Goal: Information Seeking & Learning: Check status

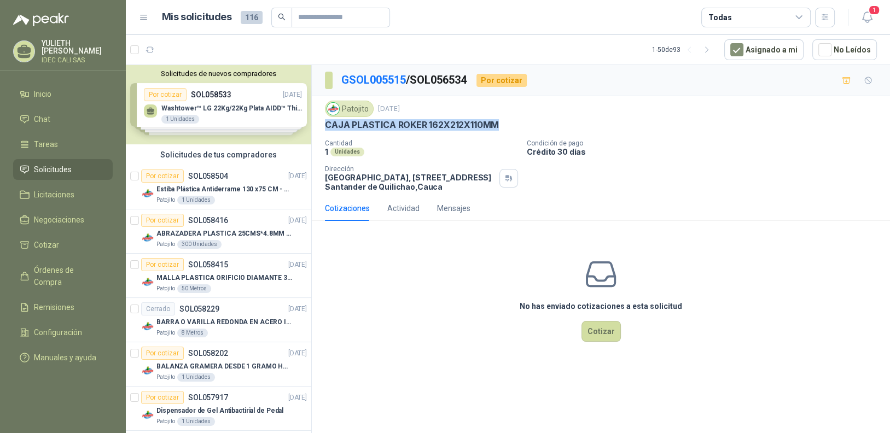
scroll to position [1696, 0]
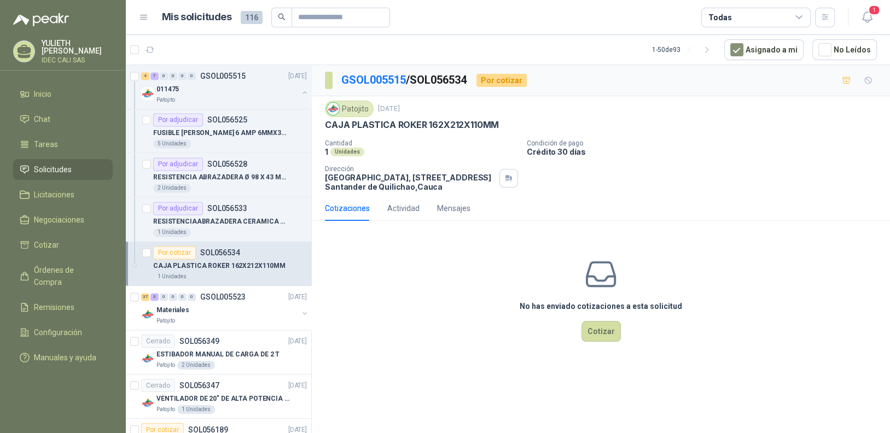
click at [405, 268] on div "No has enviado cotizaciones a esta solicitud Cotizar" at bounding box center [601, 300] width 578 height 140
click at [222, 295] on p "GSOL005523" at bounding box center [222, 297] width 45 height 8
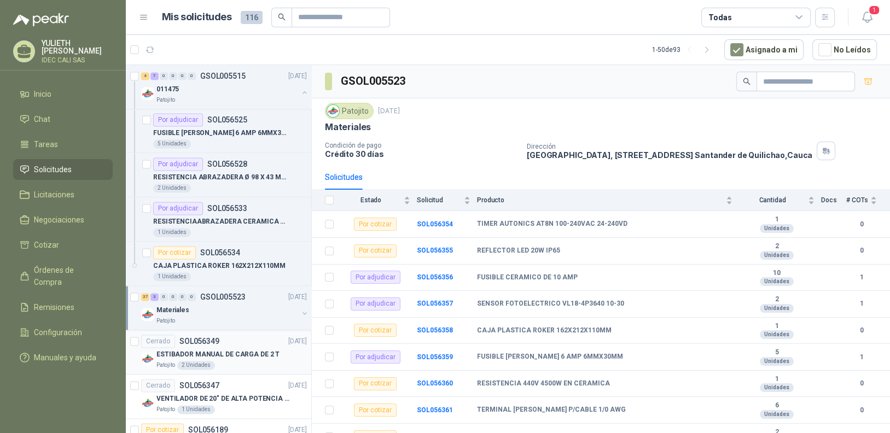
click at [229, 361] on div "Patojito 2 Unidades" at bounding box center [232, 365] width 150 height 9
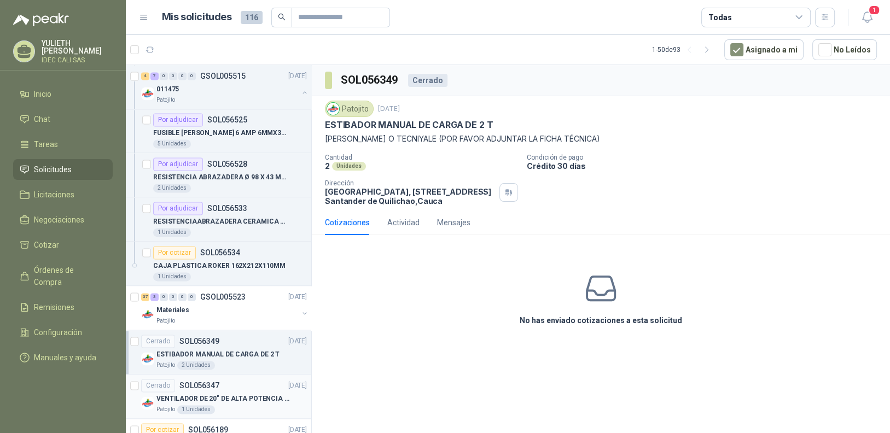
click at [232, 394] on p "VENTILADOR DE 20" DE ALTA POTENCIA PARA ANCLAR A LA PARED" at bounding box center [225, 399] width 136 height 10
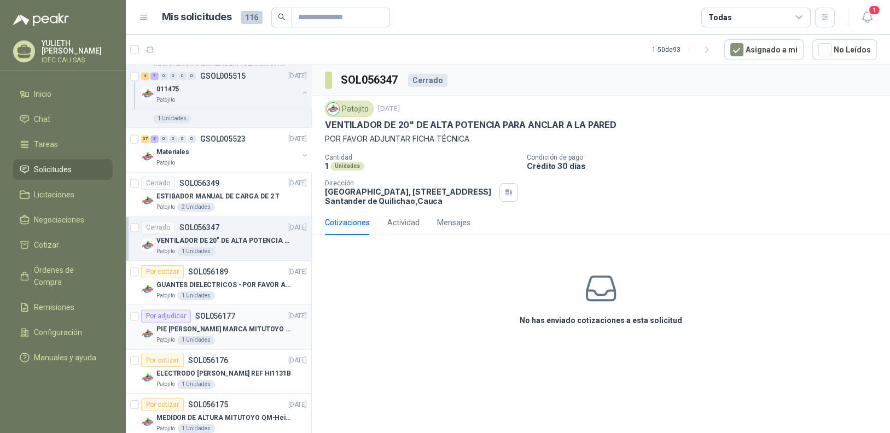
scroll to position [1861, 0]
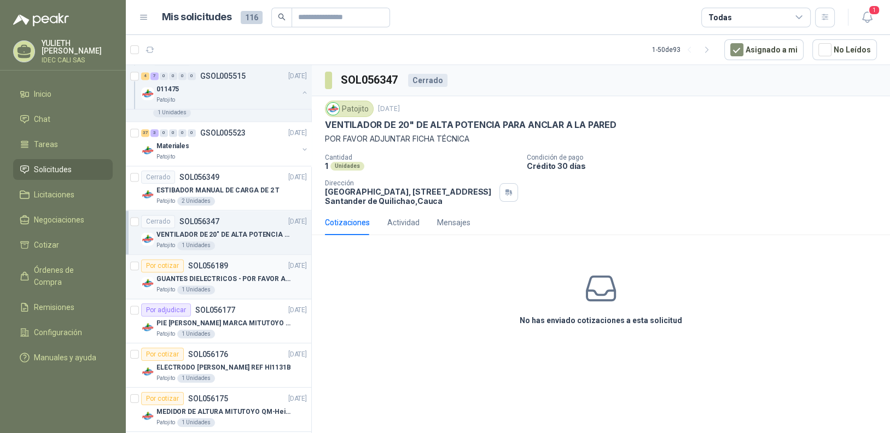
click at [227, 286] on div "Patojito 1 Unidades" at bounding box center [232, 290] width 150 height 9
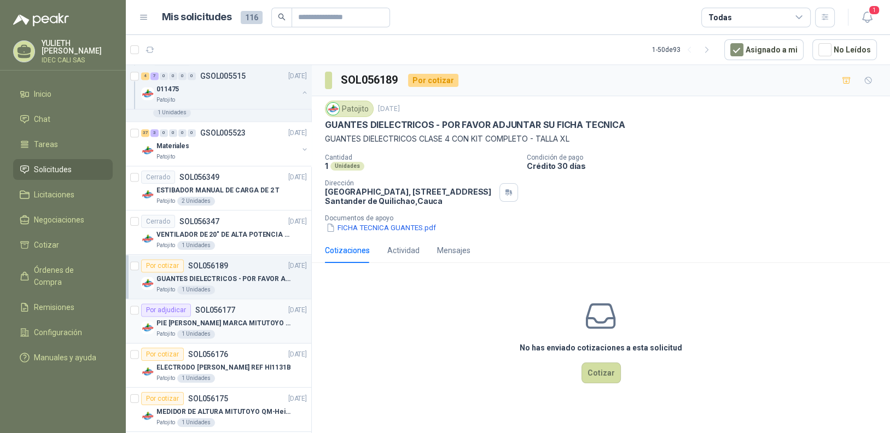
click at [238, 323] on div "PIE [PERSON_NAME] MARCA MITUTOYO REF [PHONE_NUMBER]" at bounding box center [232, 323] width 150 height 13
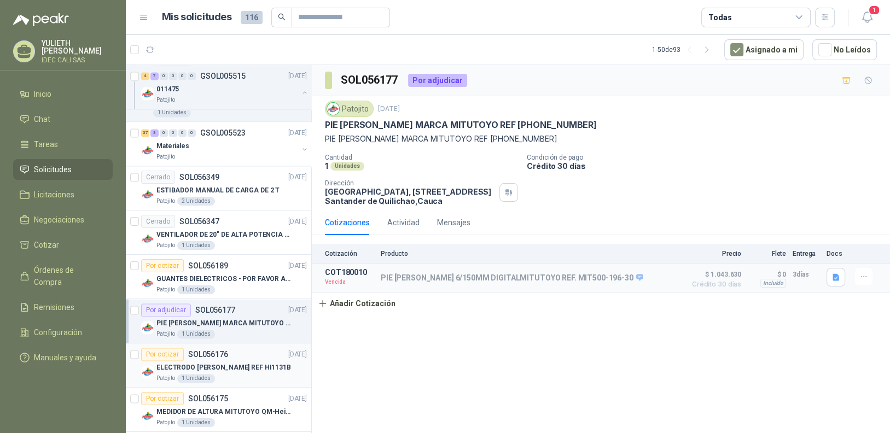
click at [240, 374] on div "Patojito 1 Unidades" at bounding box center [232, 378] width 150 height 9
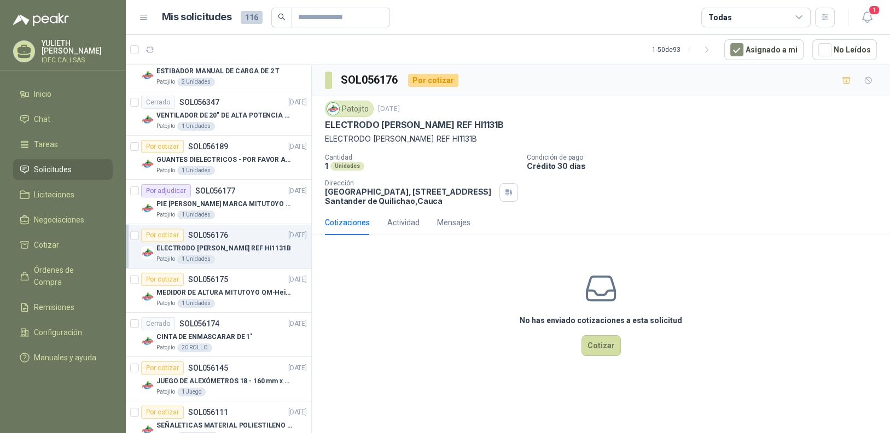
scroll to position [2024, 0]
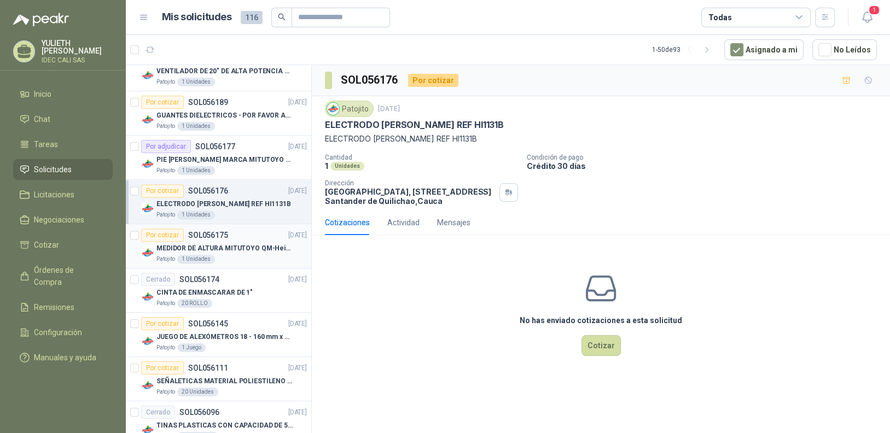
click at [236, 244] on p "MEDIDOR DE ALTURA MITUTOYO QM-Height 518-245" at bounding box center [225, 249] width 136 height 10
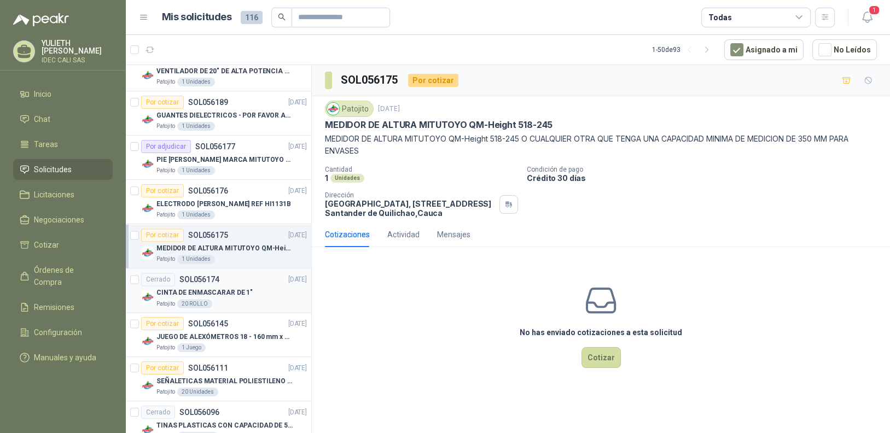
click at [235, 276] on div "Cerrado SOL056174 [DATE]" at bounding box center [224, 279] width 166 height 13
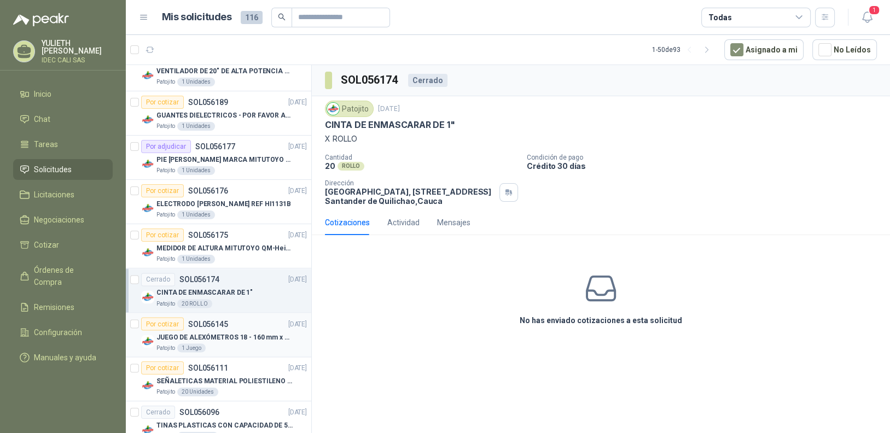
click at [256, 344] on div "Patojito 1 Juego" at bounding box center [232, 348] width 150 height 9
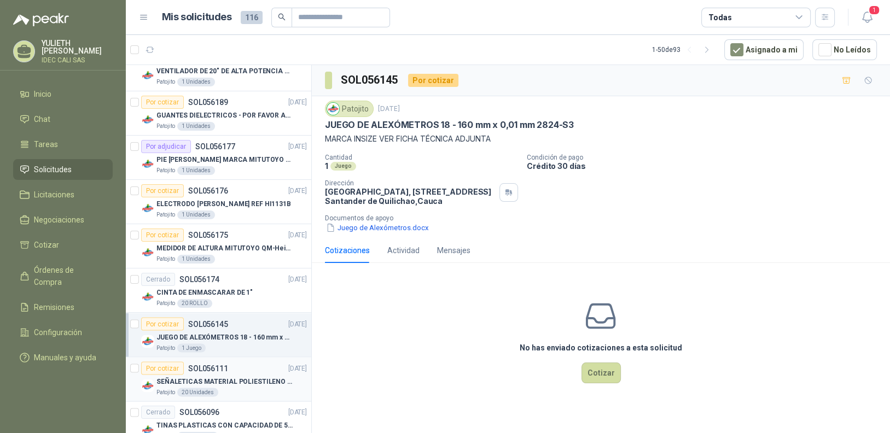
click at [257, 362] on div "Por cotizar SOL056111 [DATE]" at bounding box center [224, 368] width 166 height 13
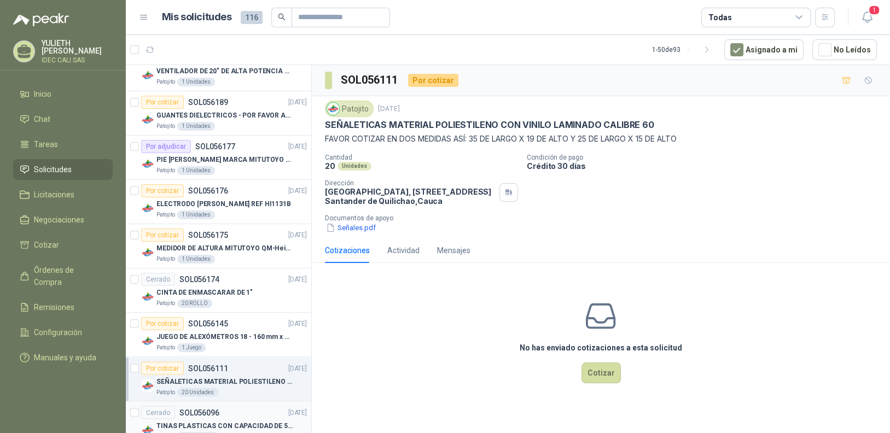
click at [251, 406] on div "Cerrado SOL056096 [DATE]" at bounding box center [224, 412] width 166 height 13
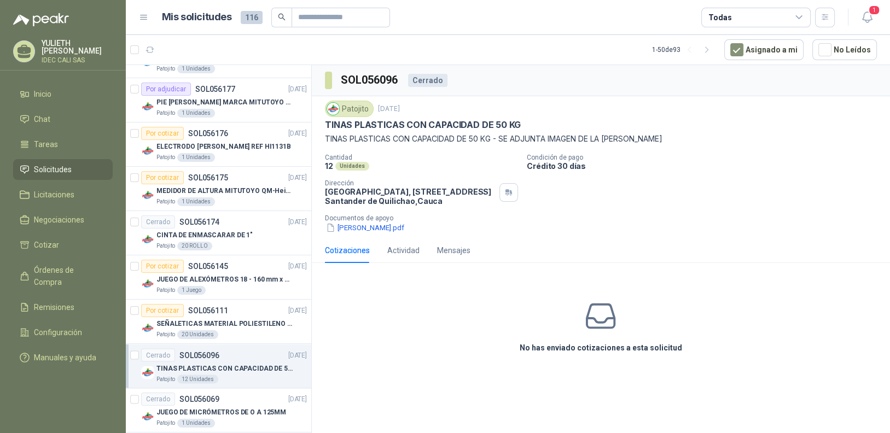
scroll to position [2244, 0]
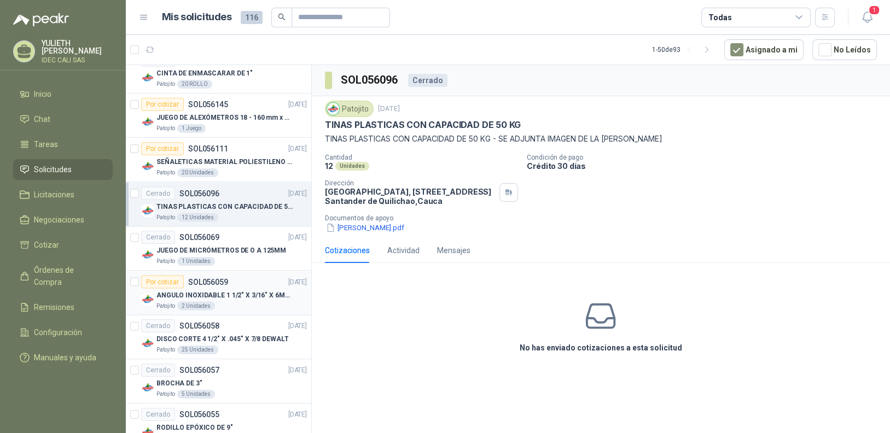
click at [247, 293] on p "ANGULO INOXIDABLE 1 1/2" X 3/16" X 6MTS" at bounding box center [225, 295] width 136 height 10
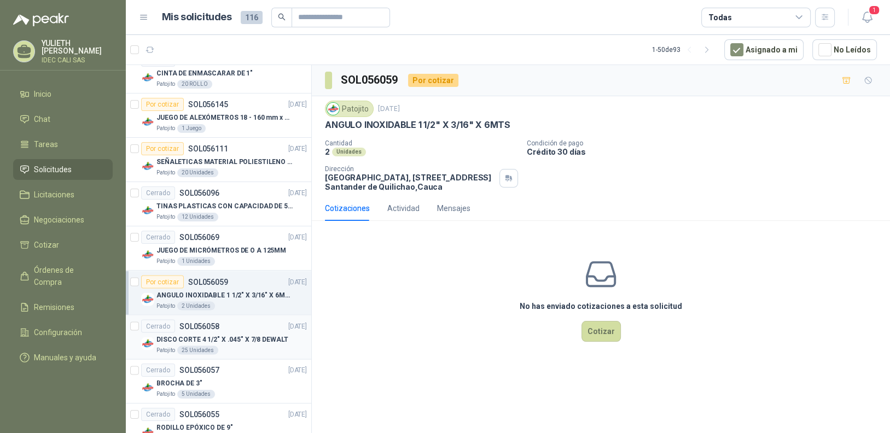
click at [241, 333] on div "DISCO CORTE 4 1/2" X .045" X 7/8 DEWALT" at bounding box center [232, 339] width 150 height 13
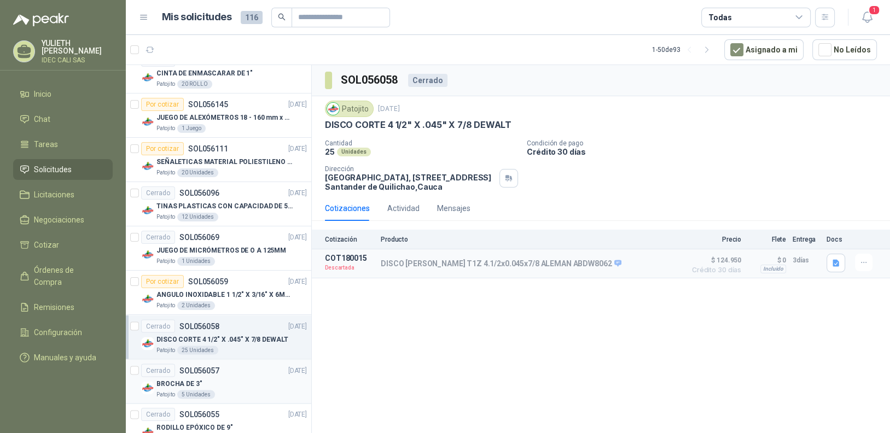
click at [247, 377] on div "BROCHA DE 3"" at bounding box center [232, 383] width 150 height 13
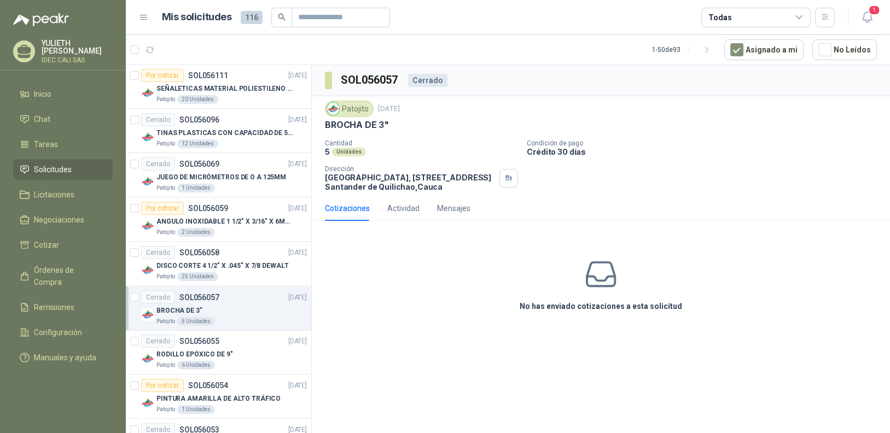
scroll to position [2352, 0]
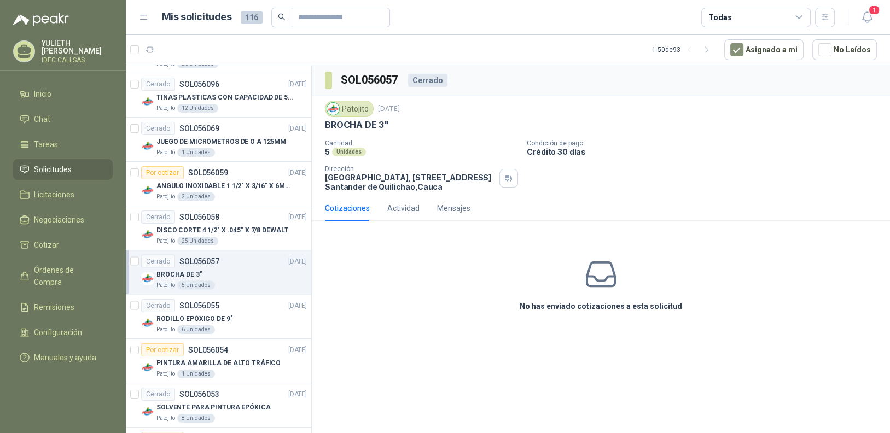
click at [253, 281] on div "Patojito 5 Unidades" at bounding box center [232, 285] width 150 height 9
click at [241, 316] on div "RODILLO EPÓXICO DE 9"" at bounding box center [232, 318] width 150 height 13
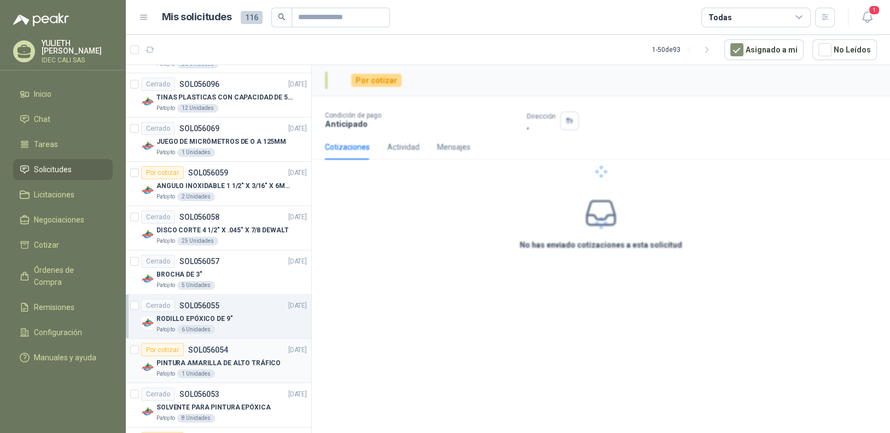
click at [245, 357] on div "PINTURA AMARILLA DE ALTO TRÁFICO" at bounding box center [232, 363] width 150 height 13
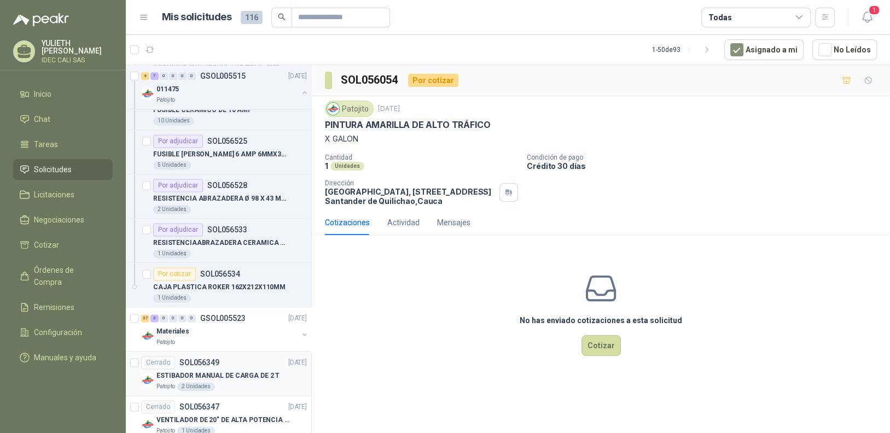
scroll to position [1673, 0]
click at [237, 340] on div "Patojito" at bounding box center [228, 344] width 142 height 9
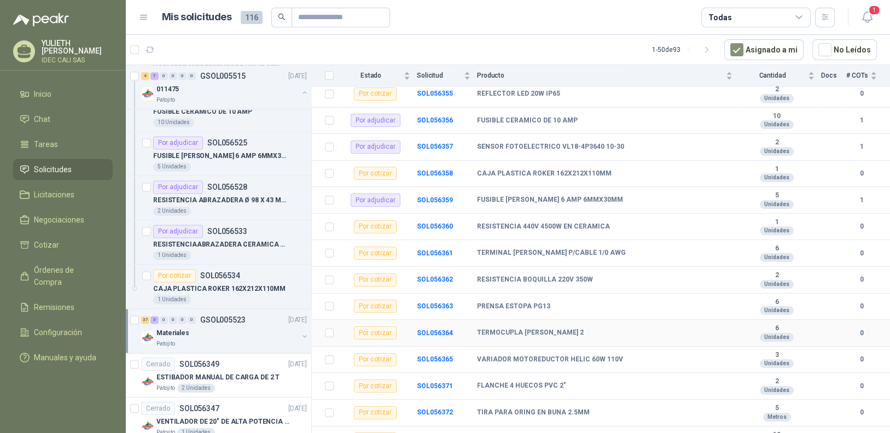
scroll to position [212, 0]
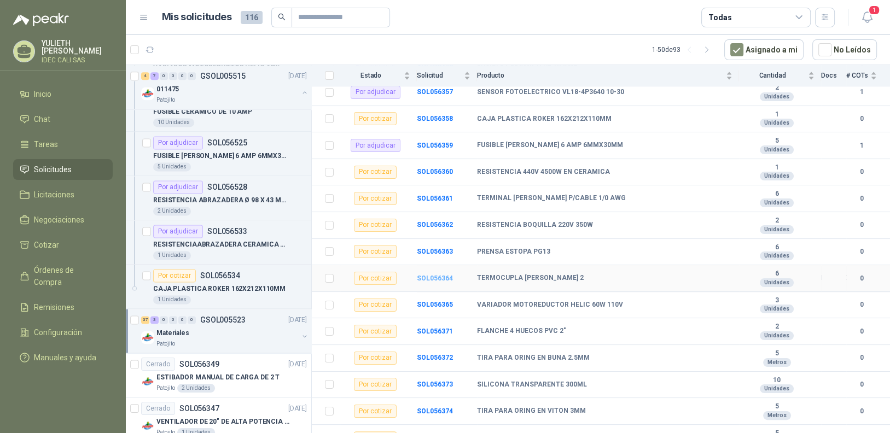
click at [446, 275] on b "SOL056364" at bounding box center [435, 279] width 36 height 8
